Goal: Check status: Check status

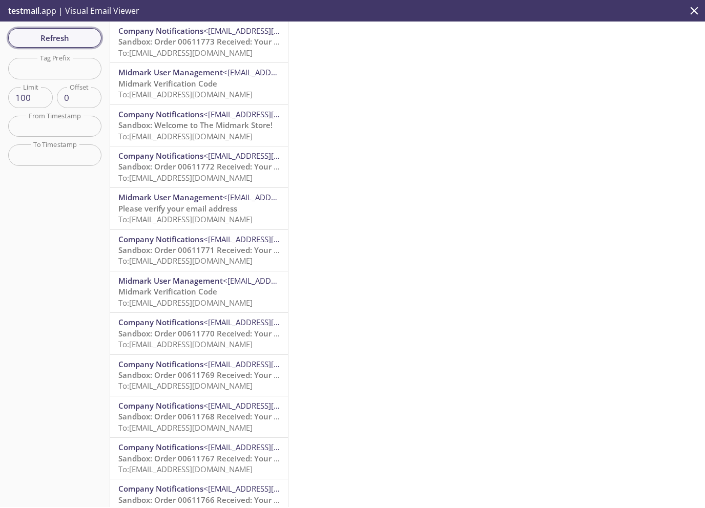
click at [60, 37] on span "Refresh" at bounding box center [54, 37] width 77 height 13
click at [39, 34] on span "Refresh" at bounding box center [54, 37] width 77 height 13
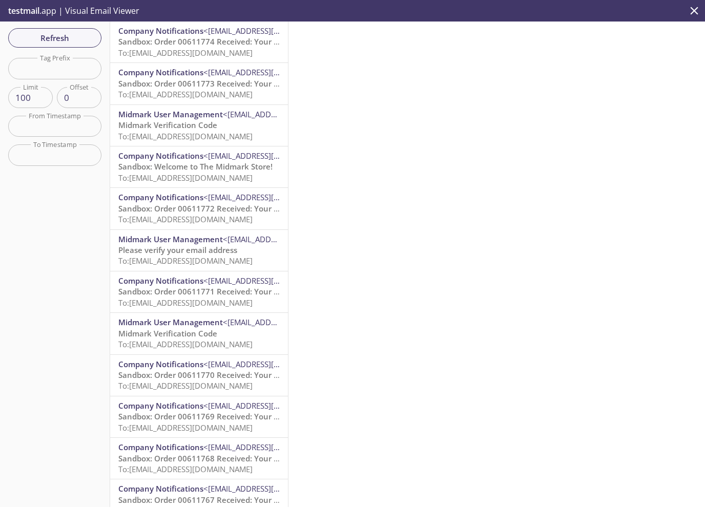
click at [219, 49] on span "To: [EMAIL_ADDRESS][DOMAIN_NAME]" at bounding box center [185, 53] width 134 height 10
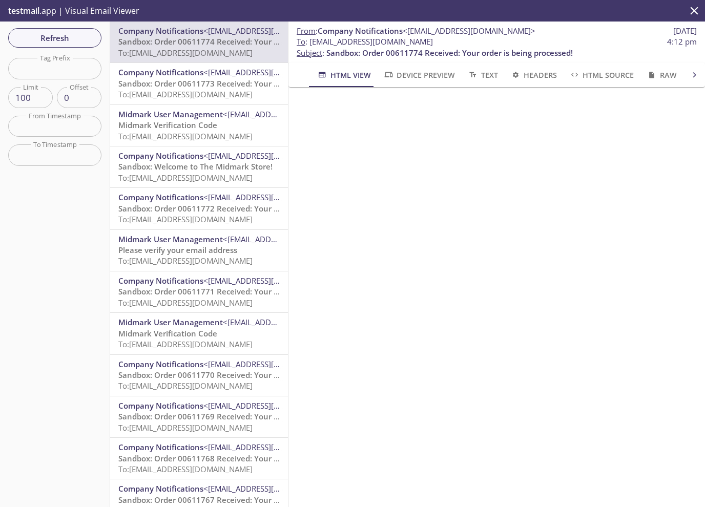
click at [207, 82] on span "Sandbox: Order 00611773 Received: Your order is being processed!" at bounding box center [241, 83] width 247 height 10
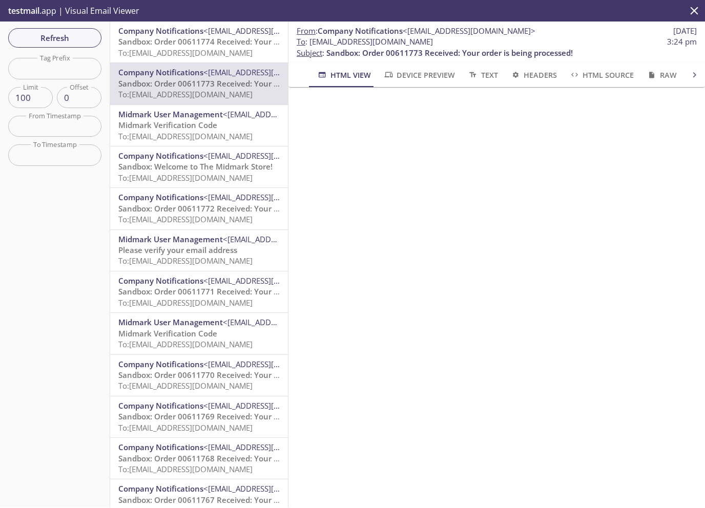
click at [192, 51] on span "To: [EMAIL_ADDRESS][DOMAIN_NAME]" at bounding box center [185, 53] width 134 height 10
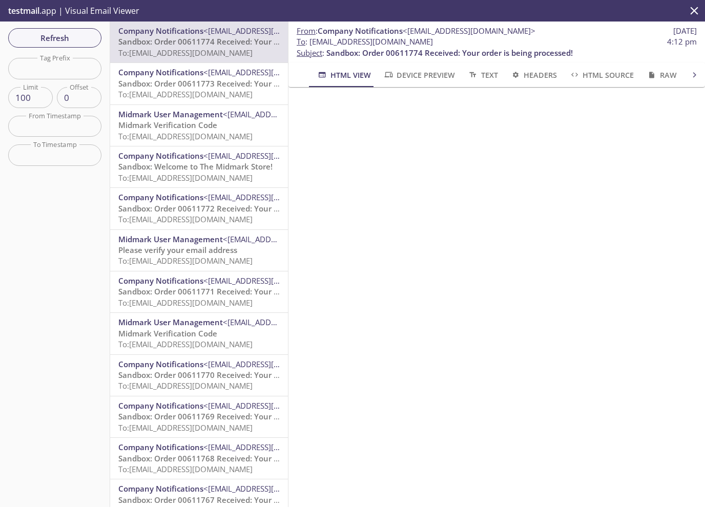
scroll to position [272, 0]
